Goal: Navigation & Orientation: Find specific page/section

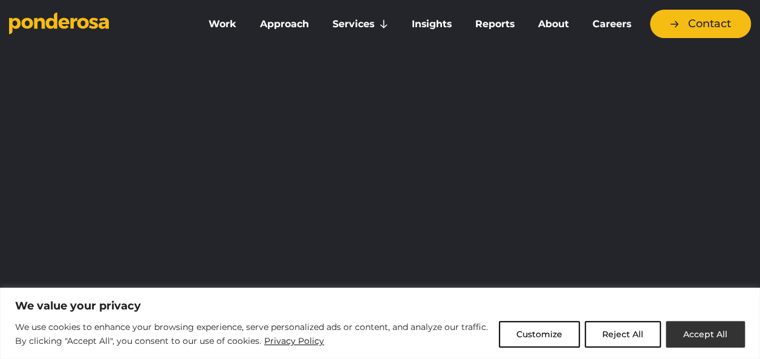
click at [738, 336] on button "Accept All" at bounding box center [705, 334] width 79 height 27
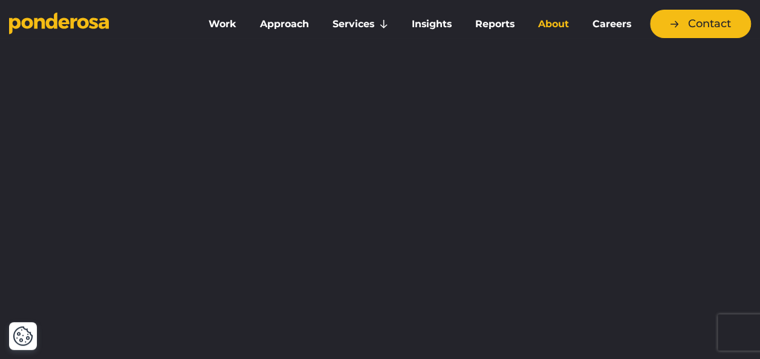
click at [569, 23] on link "About" at bounding box center [554, 23] width 50 height 25
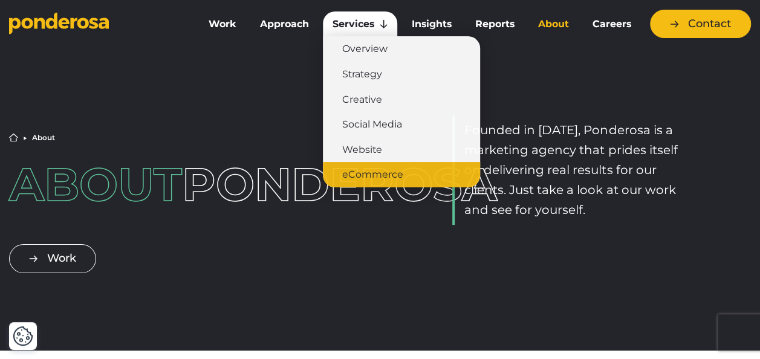
click at [371, 178] on link "eCommerce" at bounding box center [401, 174] width 157 height 25
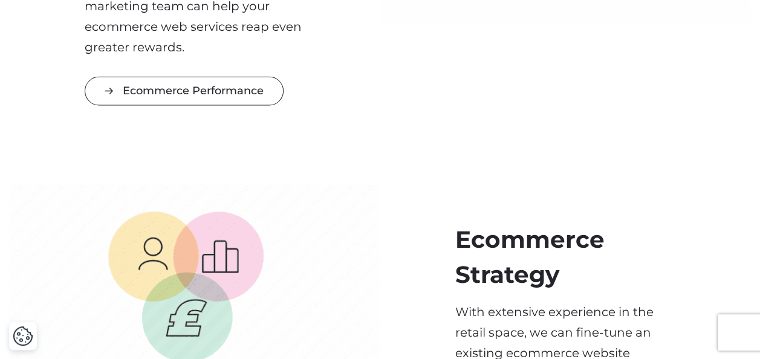
scroll to position [1353, 0]
